Goal: Task Accomplishment & Management: Complete application form

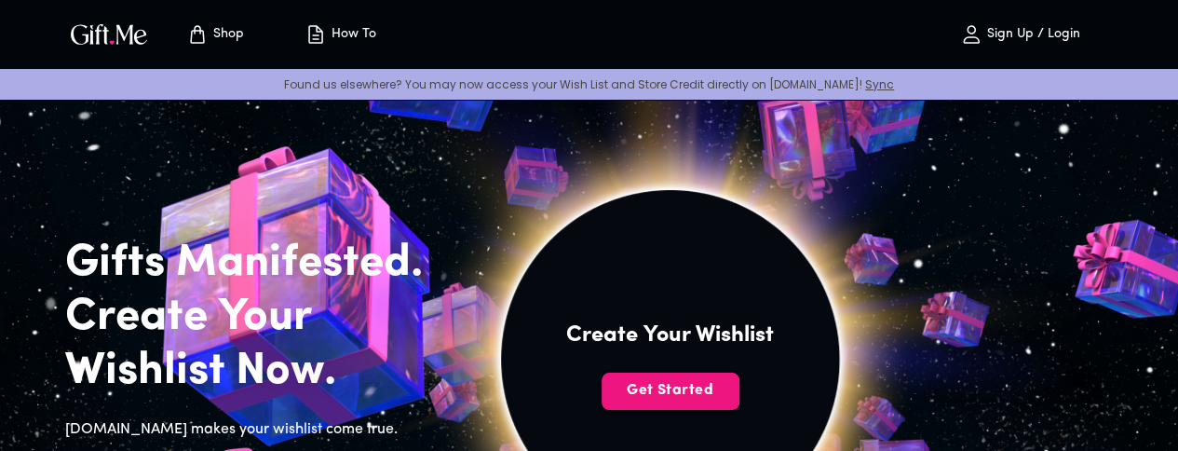
drag, startPoint x: 0, startPoint y: 0, endPoint x: 534, endPoint y: 222, distance: 578.8
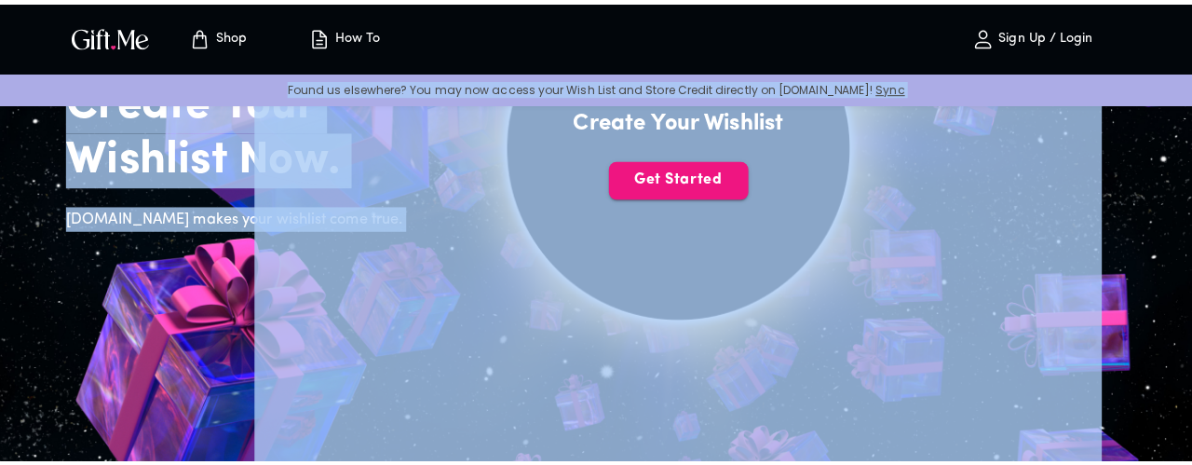
scroll to position [221, 0]
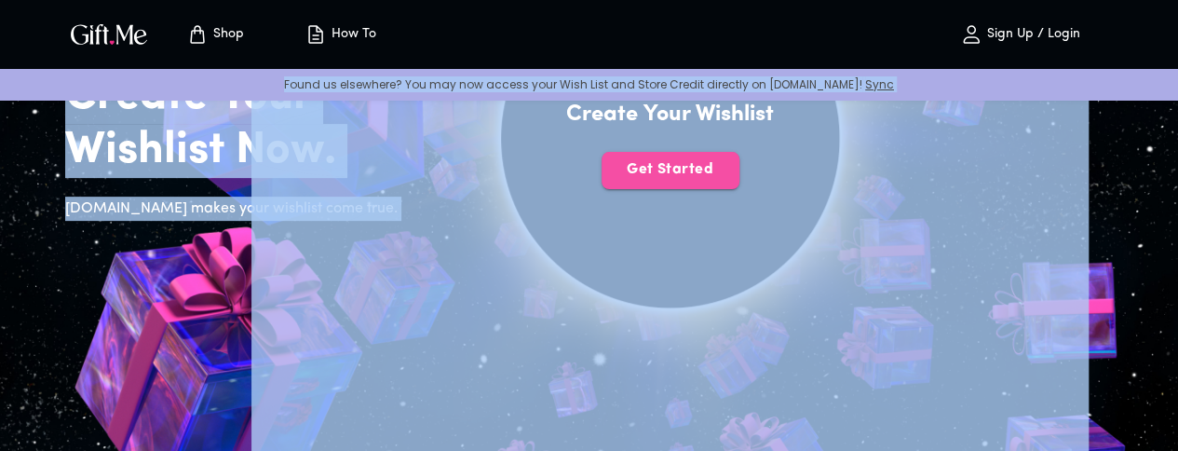
click at [739, 180] on span "Get Started" at bounding box center [670, 169] width 138 height 20
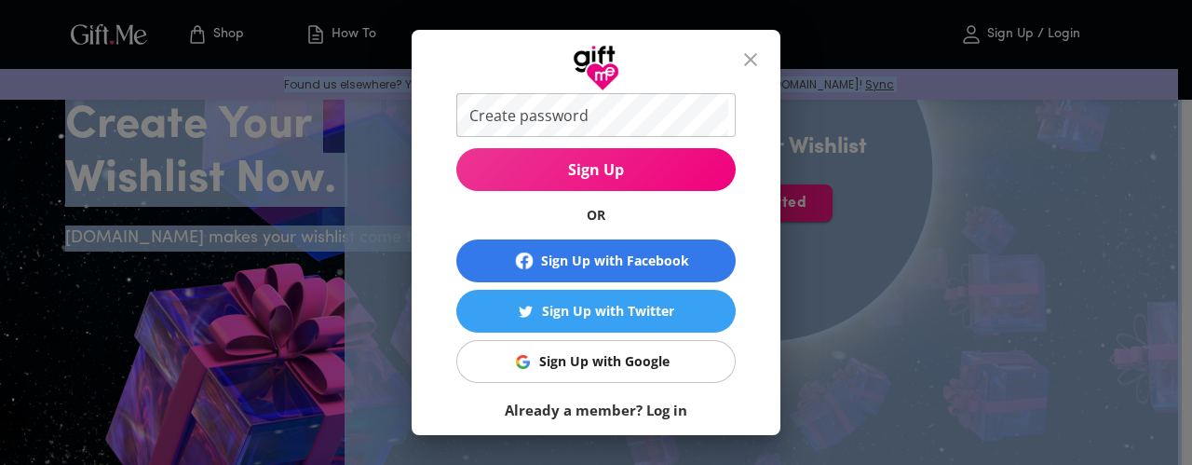
scroll to position [159, 0]
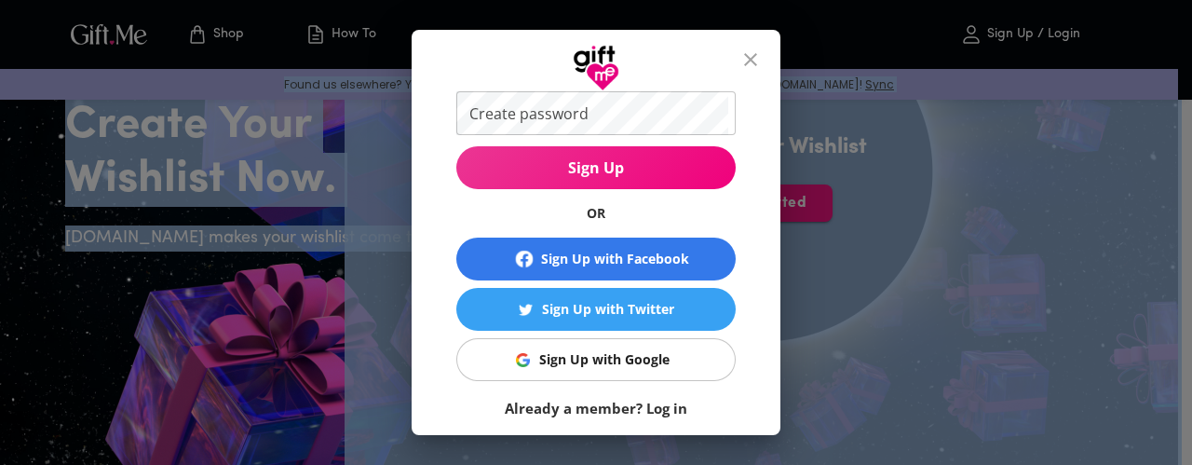
click at [630, 352] on div "Sign Up with Google" at bounding box center [604, 359] width 130 height 20
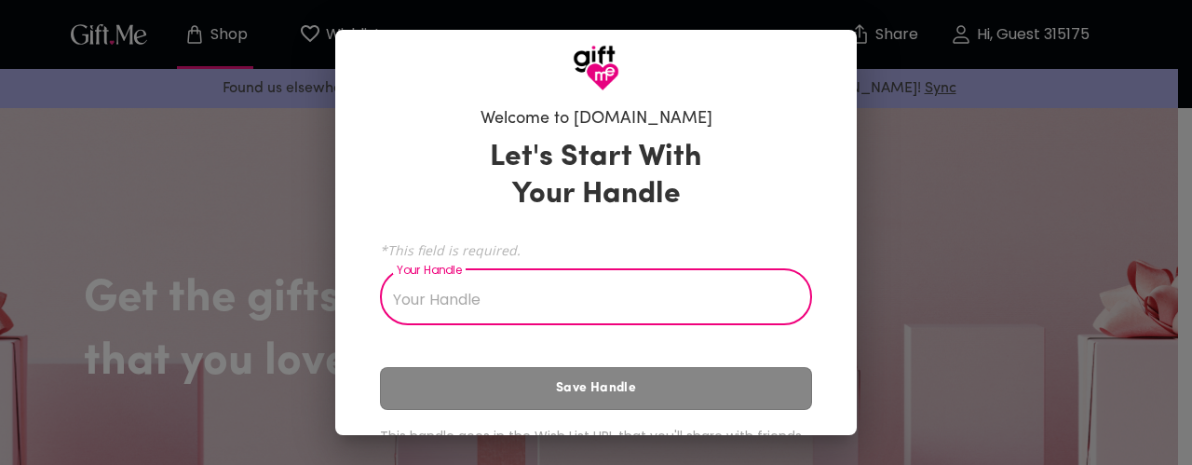
scroll to position [87, 0]
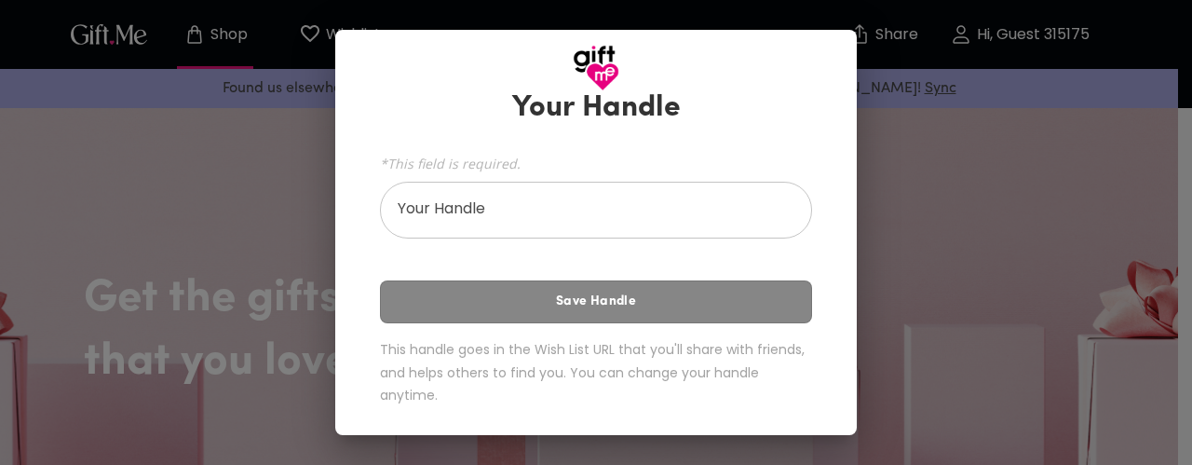
click at [922, 105] on div "Welcome to [DOMAIN_NAME] Let's Start With Your Handle *This field is required. …" at bounding box center [596, 232] width 1192 height 465
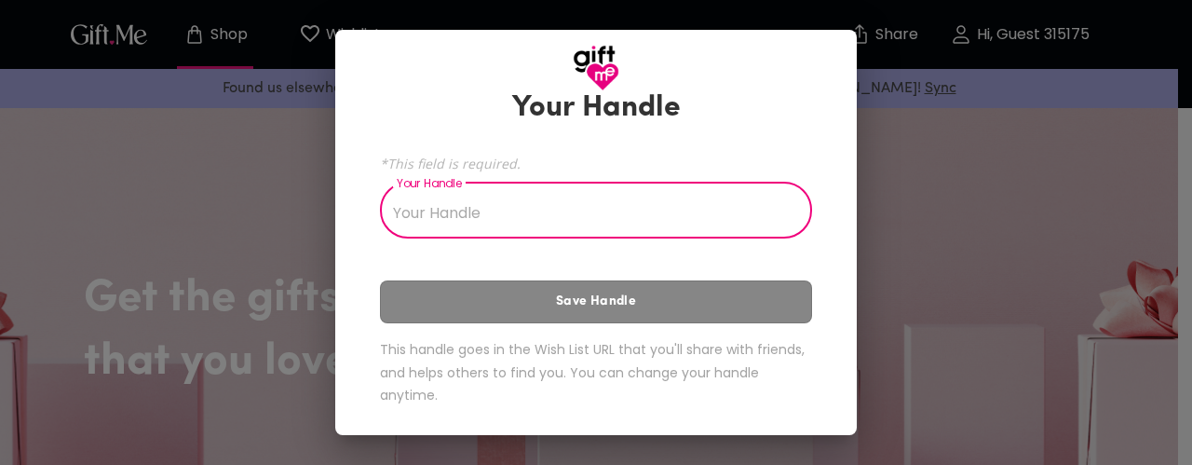
click at [618, 230] on input "Your Handle" at bounding box center [585, 212] width 411 height 52
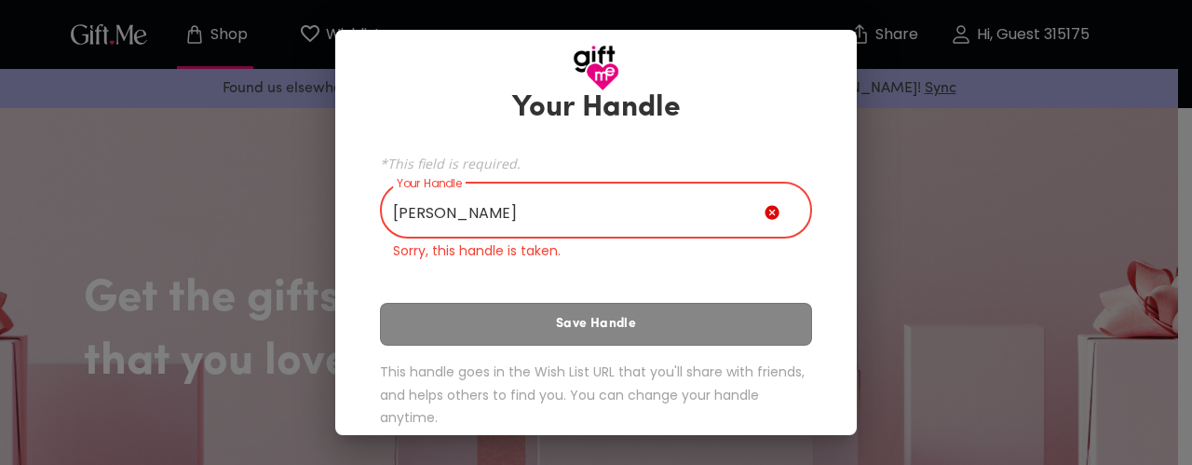
scroll to position [60, 0]
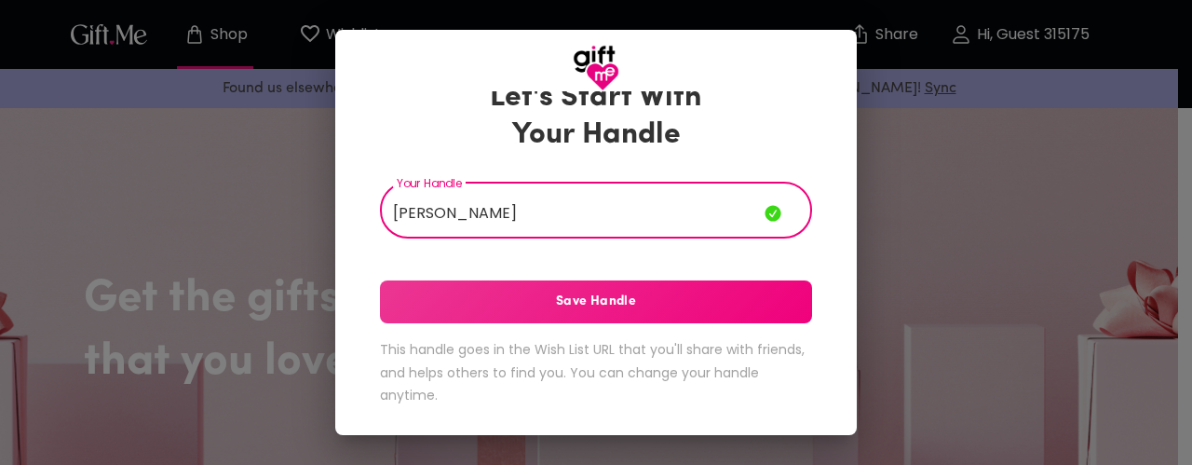
type input "[PERSON_NAME]"
click at [611, 305] on span "Save Handle" at bounding box center [596, 301] width 432 height 20
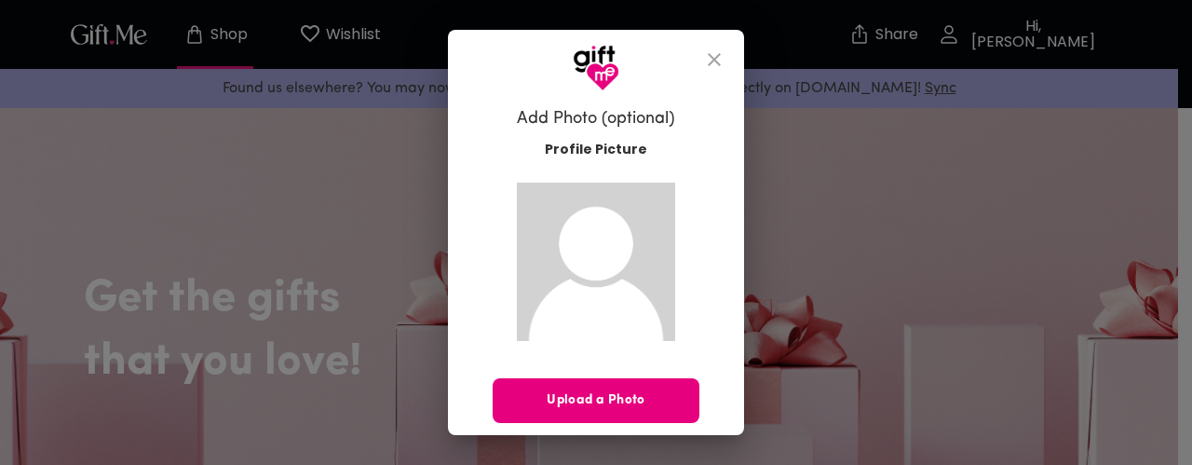
scroll to position [58, 0]
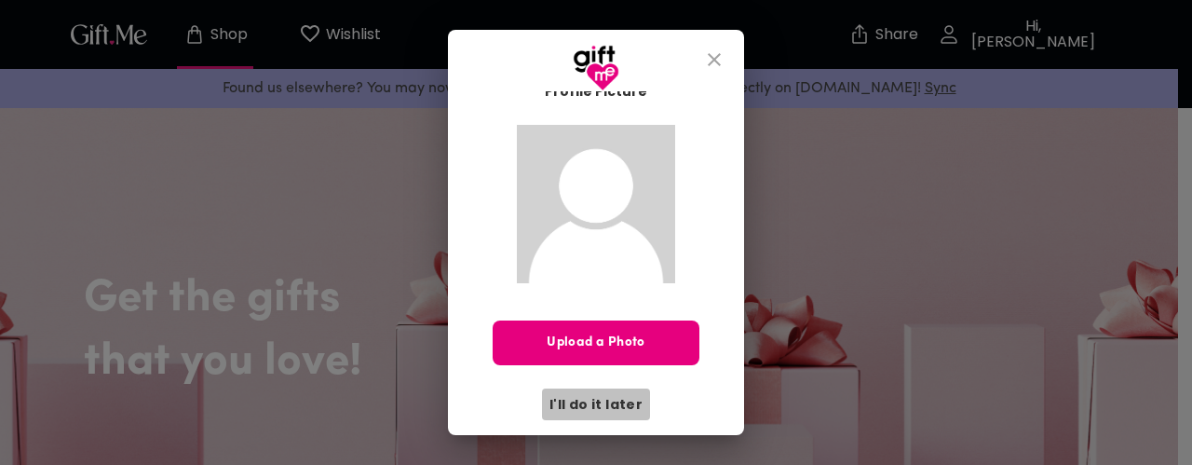
click at [596, 399] on span "I'll do it later" at bounding box center [595, 404] width 93 height 20
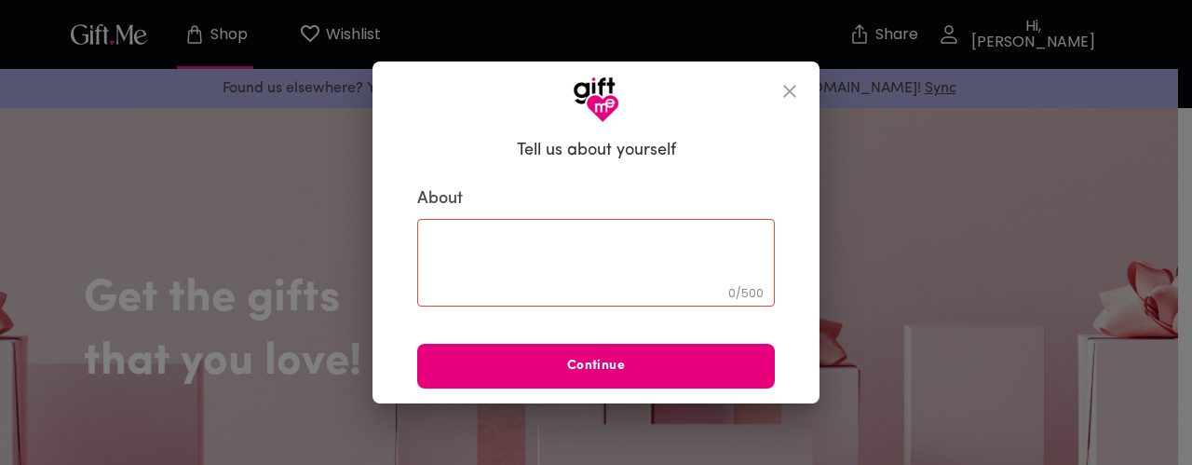
scroll to position [0, 0]
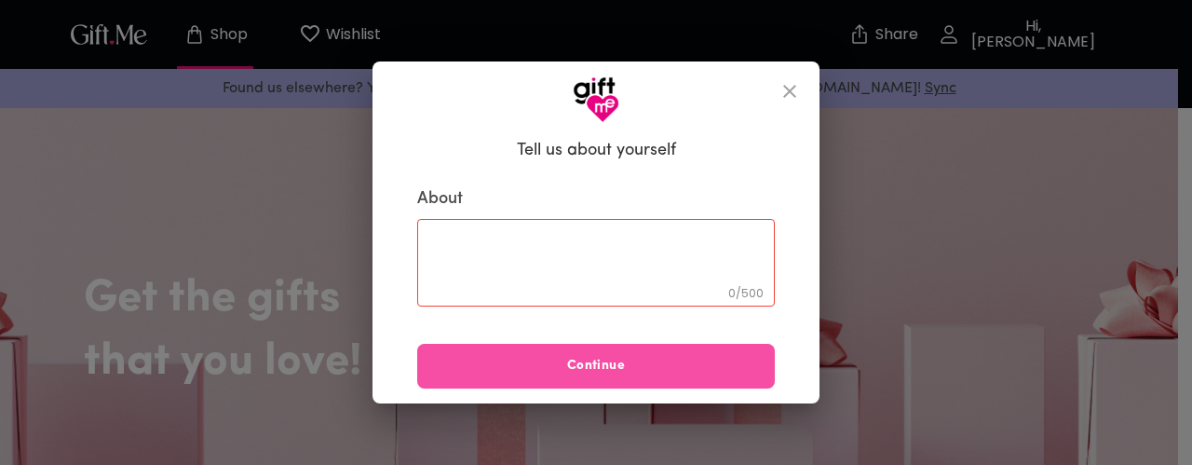
click at [627, 358] on span "Continue" at bounding box center [595, 366] width 357 height 20
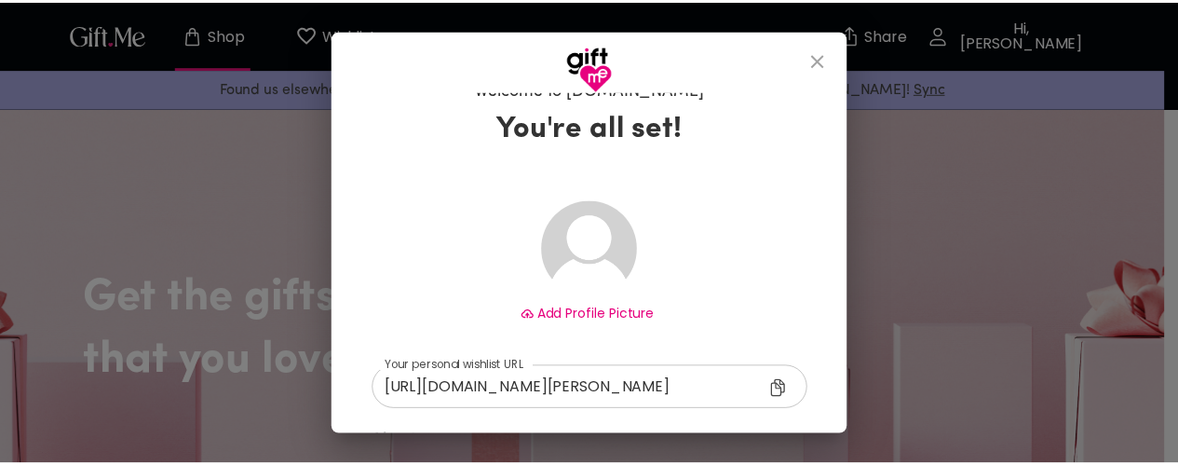
scroll to position [241, 0]
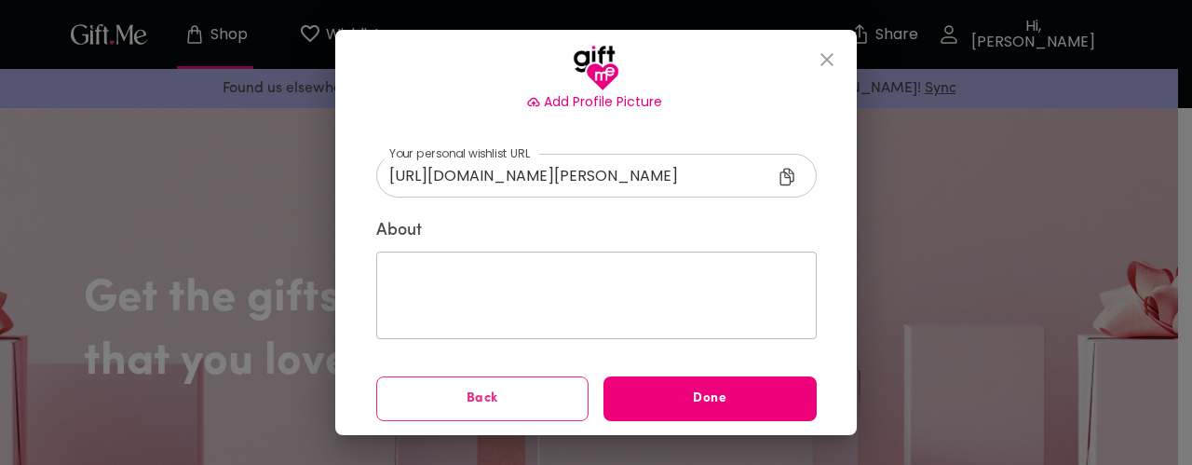
click at [669, 384] on button "Done" at bounding box center [709, 398] width 213 height 45
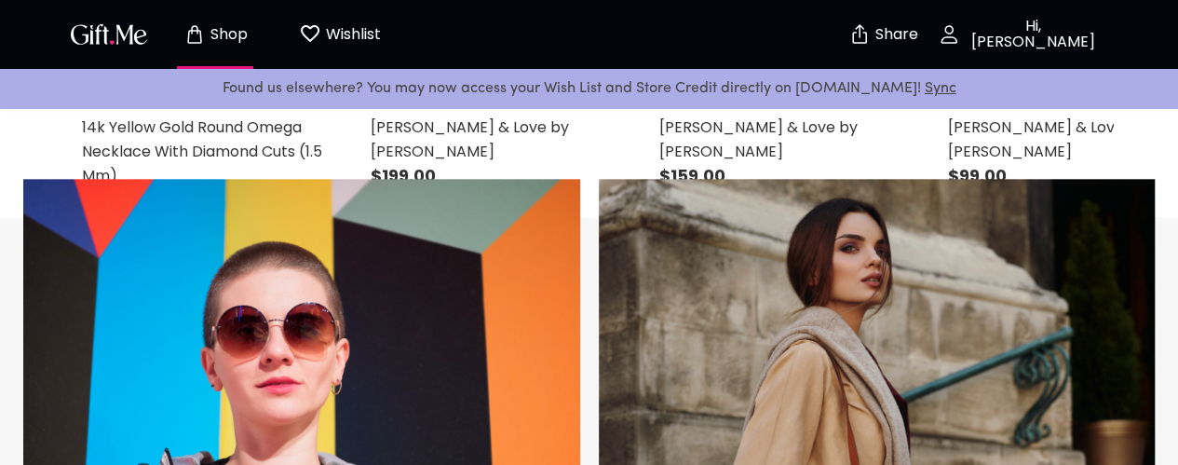
scroll to position [933, 0]
